Goal: Navigation & Orientation: Find specific page/section

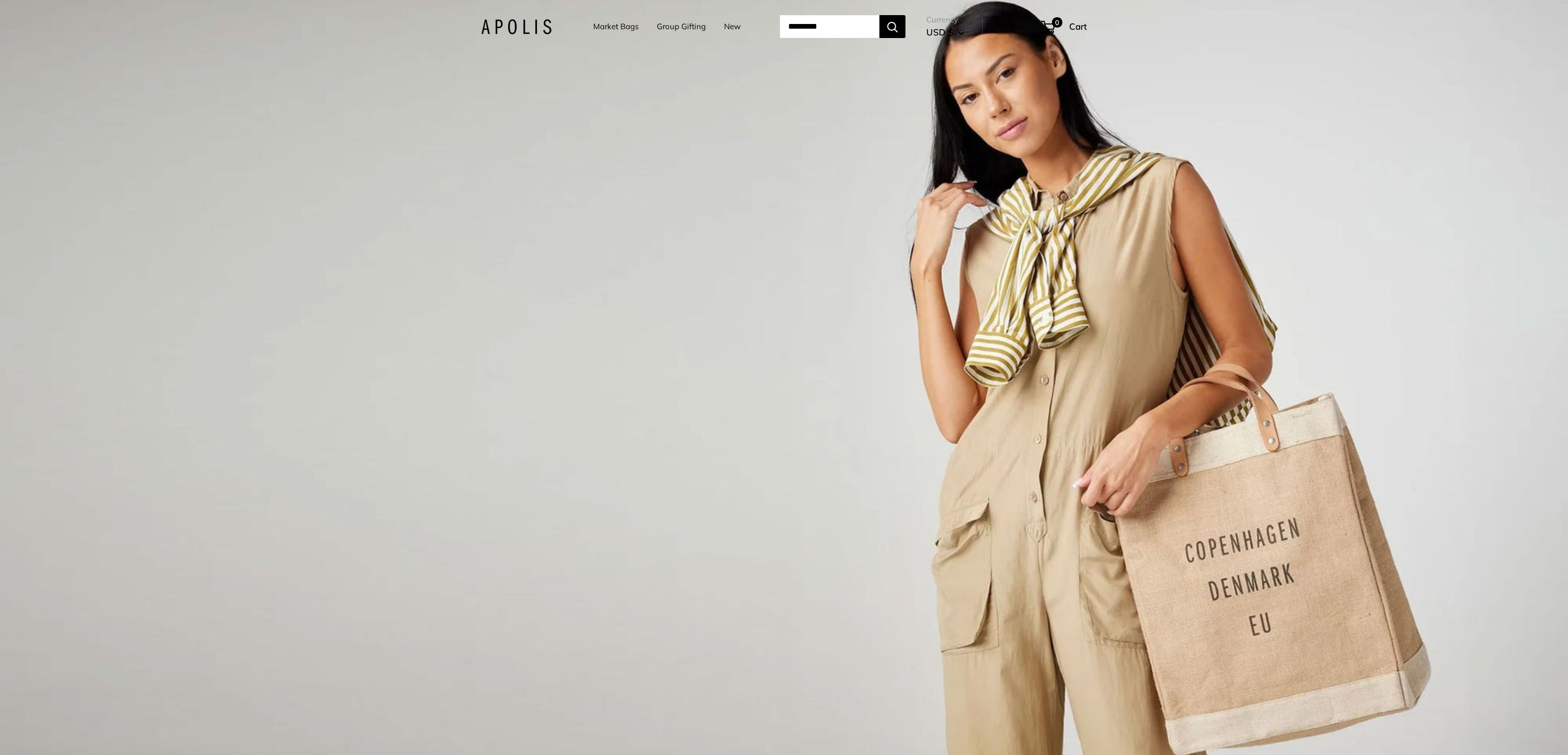
click at [535, 27] on img at bounding box center [516, 26] width 70 height 15
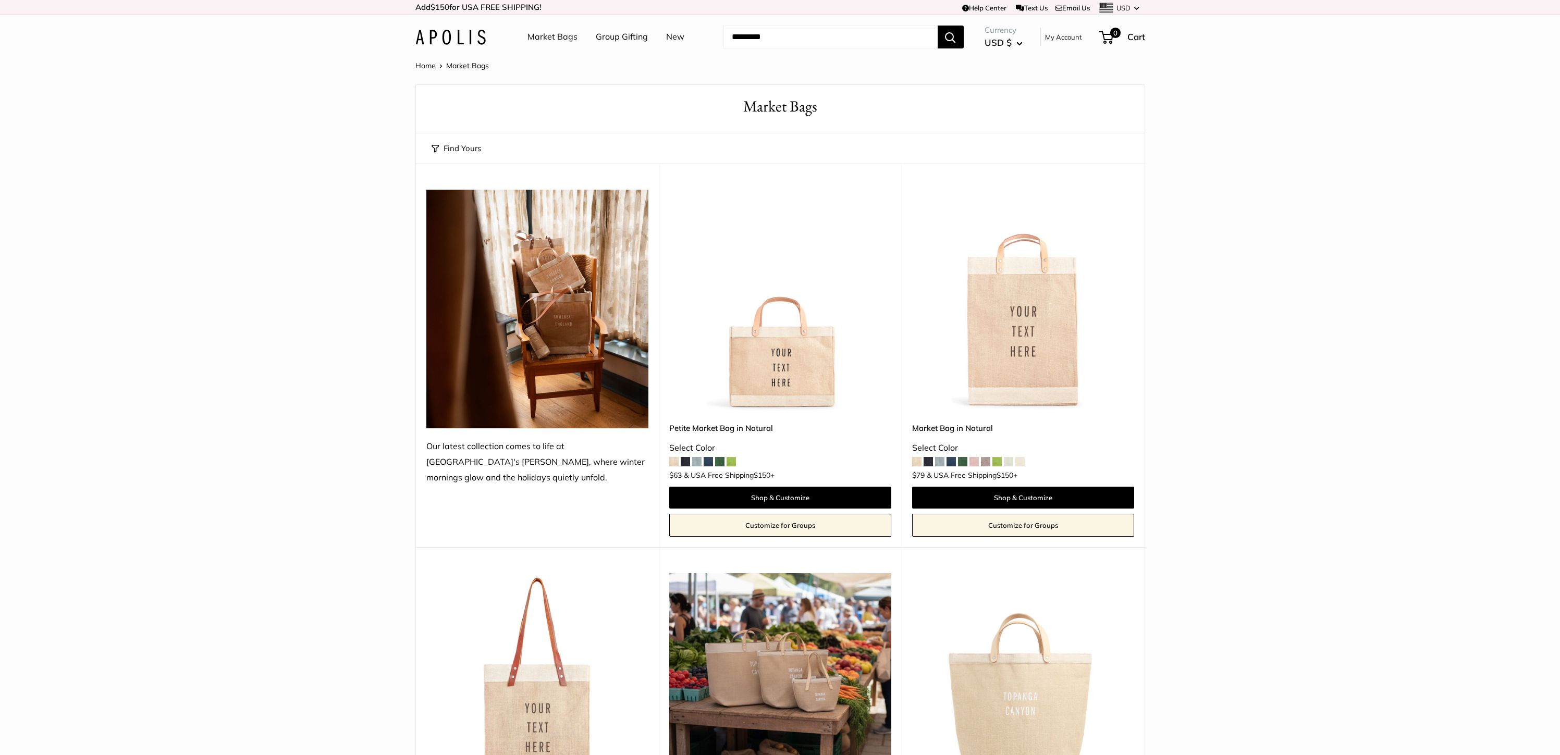
click at [428, 65] on link "Home" at bounding box center [425, 65] width 20 height 9
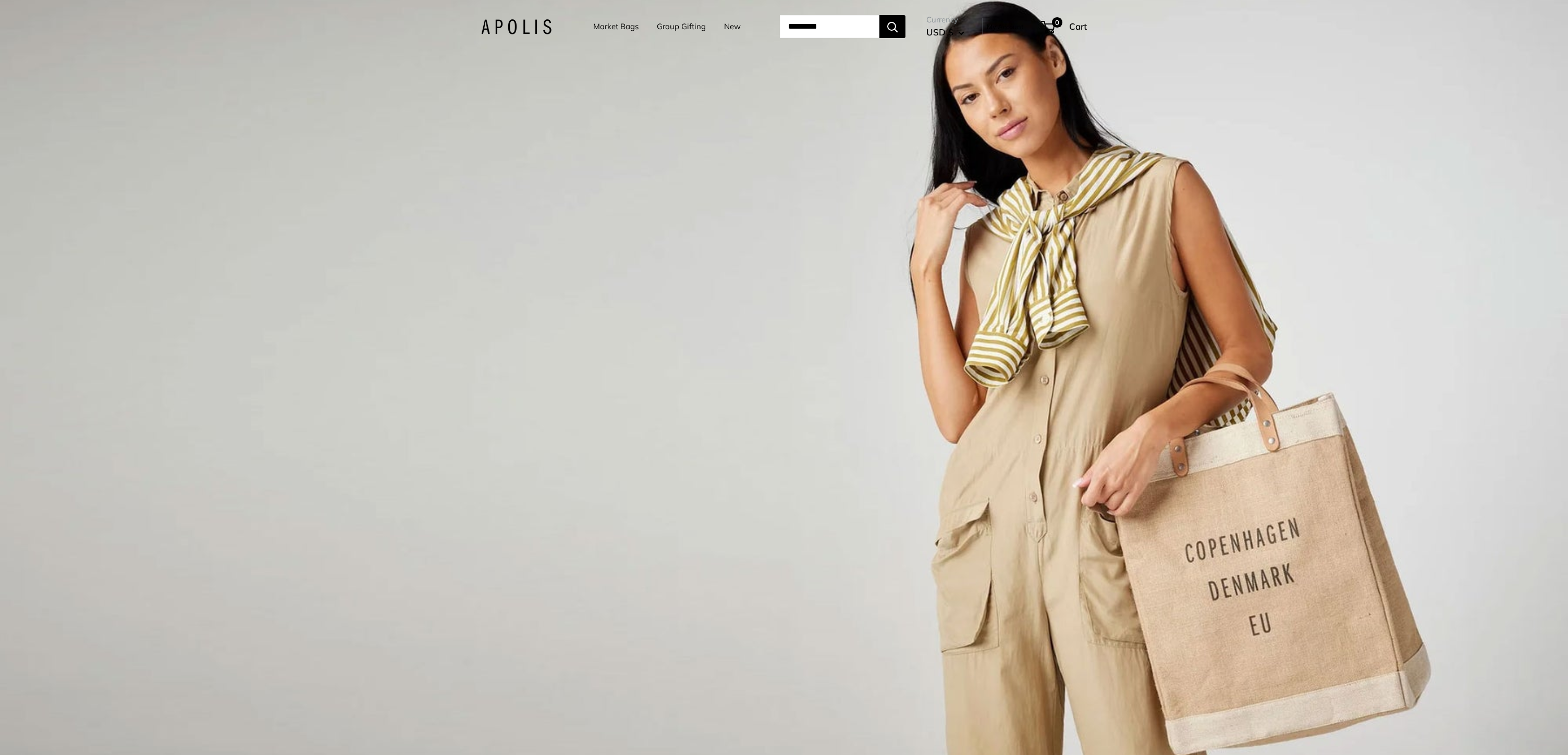
click at [623, 27] on link "Market Bags" at bounding box center [615, 26] width 45 height 15
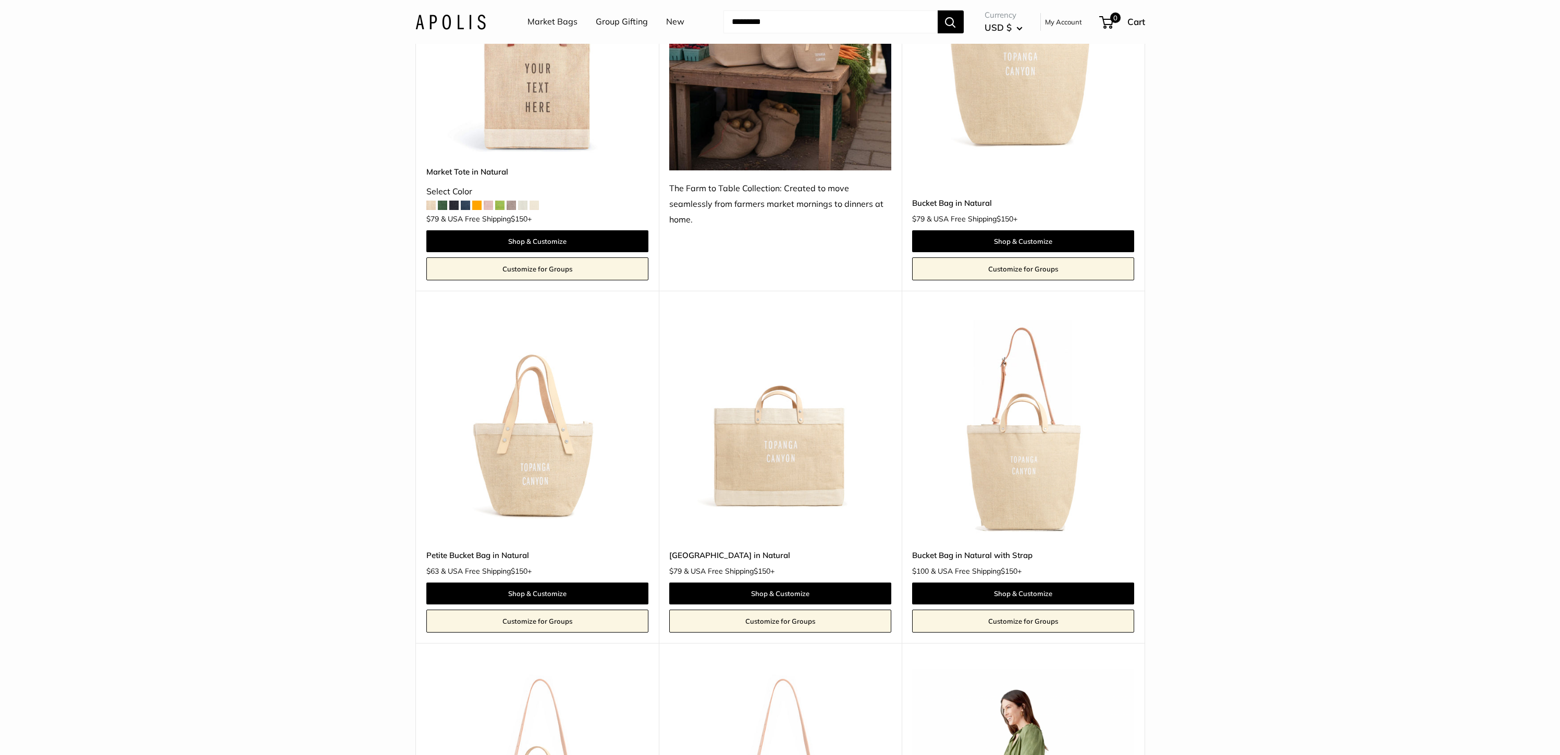
scroll to position [710, 0]
